Goal: Submit feedback/report problem

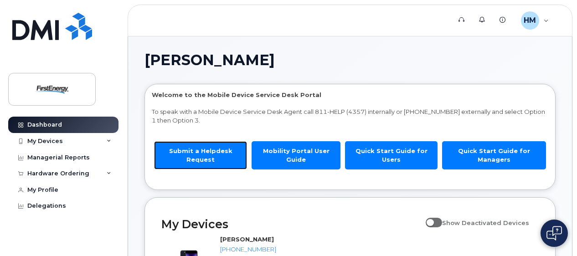
click at [216, 154] on link "Submit a Helpdesk Request" at bounding box center [200, 155] width 93 height 28
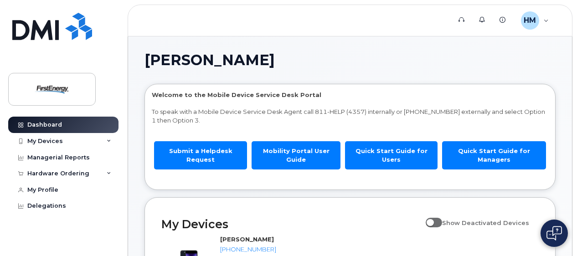
click at [547, 231] on img at bounding box center [553, 233] width 15 height 15
click at [555, 240] on img at bounding box center [554, 233] width 9 height 15
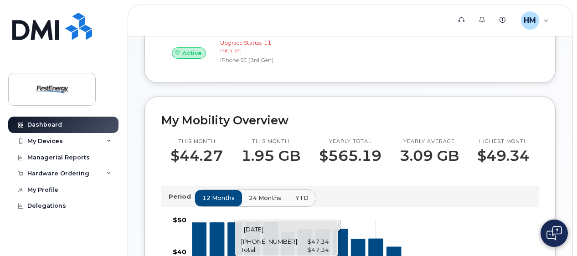
scroll to position [228, 0]
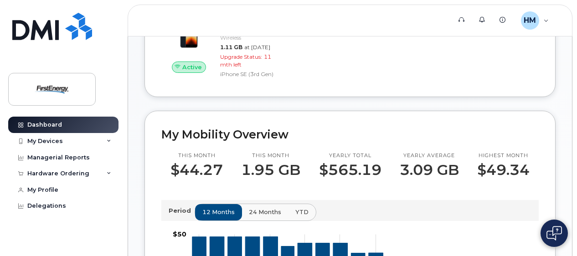
click at [561, 237] on img at bounding box center [553, 233] width 15 height 15
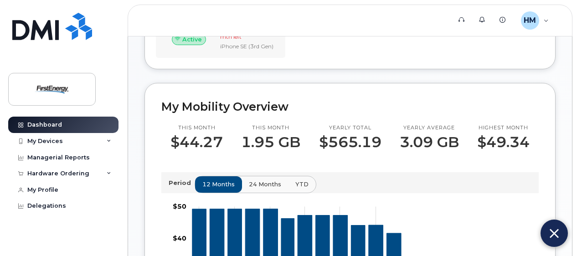
scroll to position [135, 0]
